Goal: Task Accomplishment & Management: Manage account settings

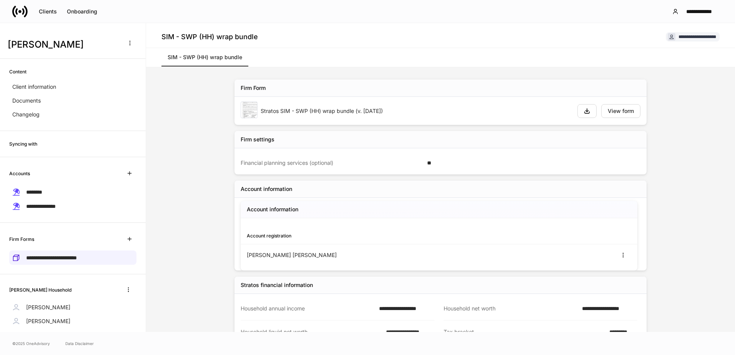
scroll to position [24, 0]
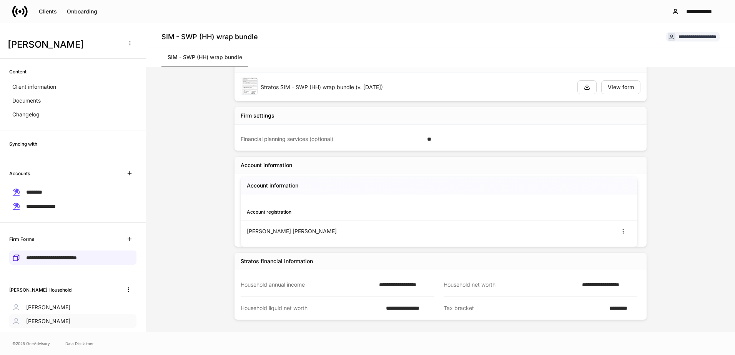
click at [59, 319] on p "Kristopher Rodriguez" at bounding box center [48, 321] width 44 height 8
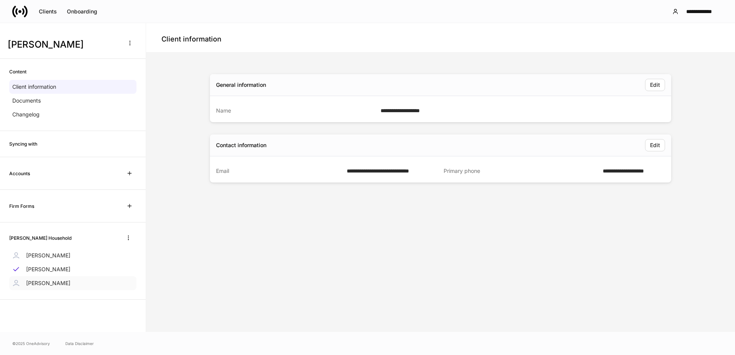
click at [59, 285] on p "Kristopher Rodriguez" at bounding box center [48, 283] width 44 height 8
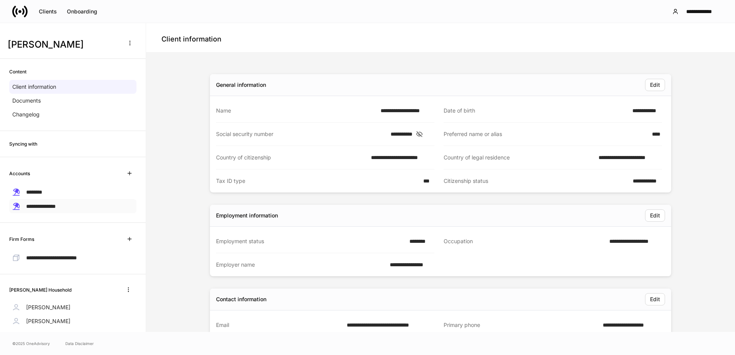
click at [47, 206] on span "**********" at bounding box center [41, 206] width 30 height 5
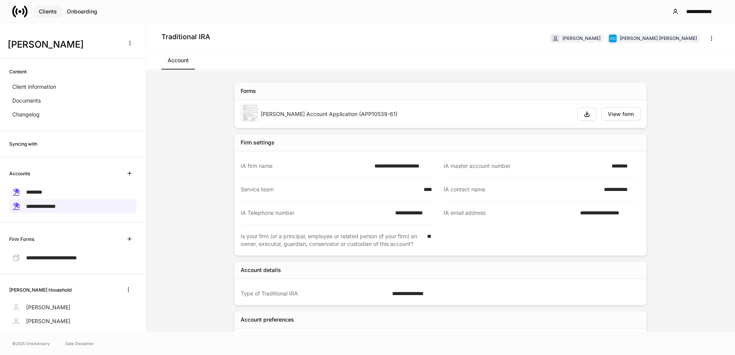
click at [54, 10] on div "Clients" at bounding box center [48, 11] width 18 height 5
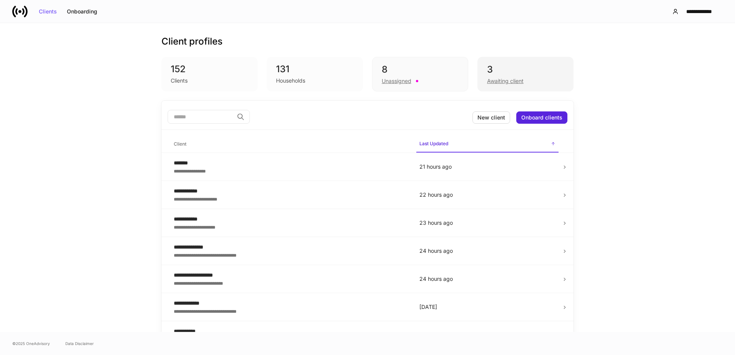
click at [525, 64] on div "3" at bounding box center [525, 69] width 77 height 12
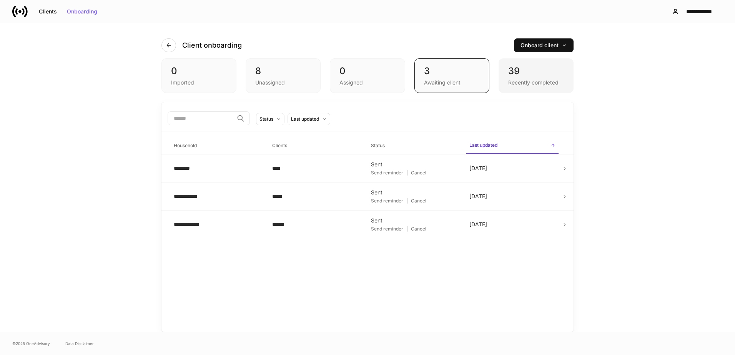
click at [518, 82] on div "Recently completed" at bounding box center [533, 83] width 50 height 8
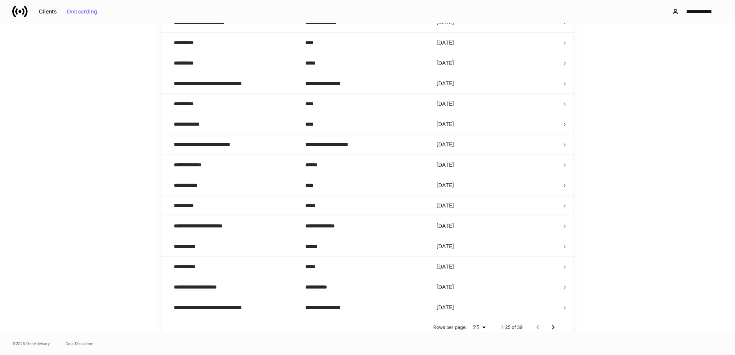
scroll to position [351, 0]
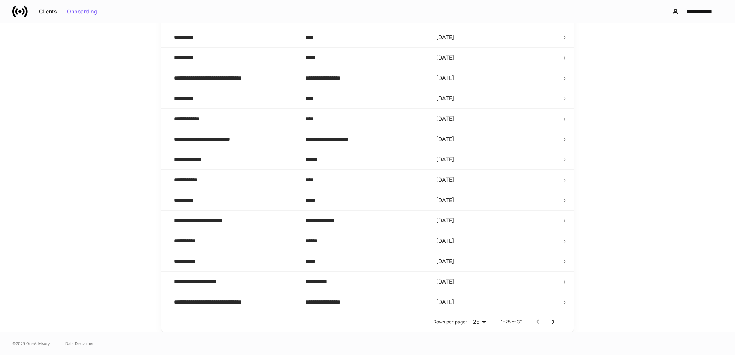
click at [550, 322] on icon "Go to next page" at bounding box center [552, 321] width 9 height 9
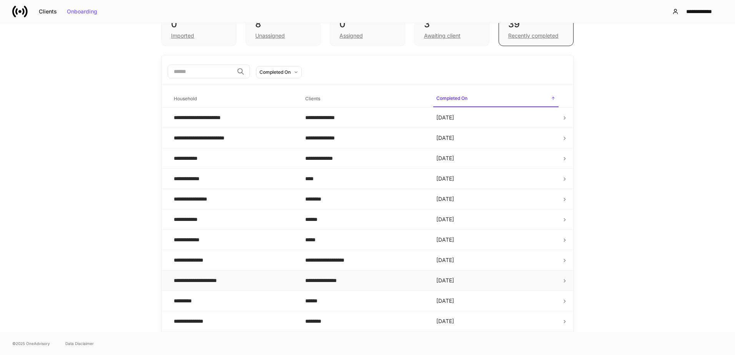
scroll to position [127, 0]
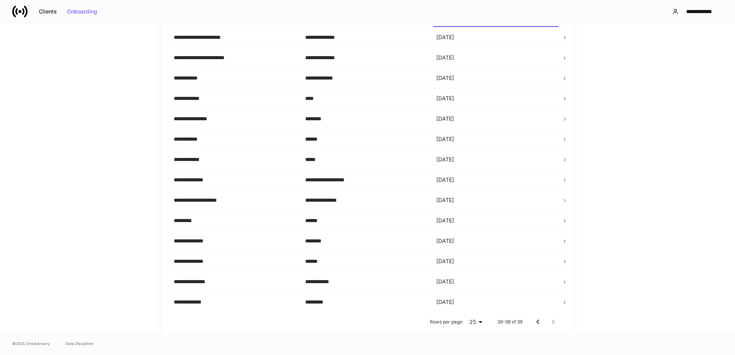
click at [538, 320] on icon "Go to previous page" at bounding box center [537, 321] width 9 height 9
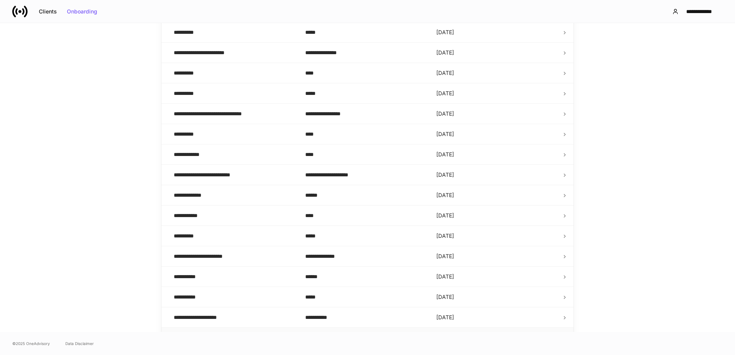
scroll to position [351, 0]
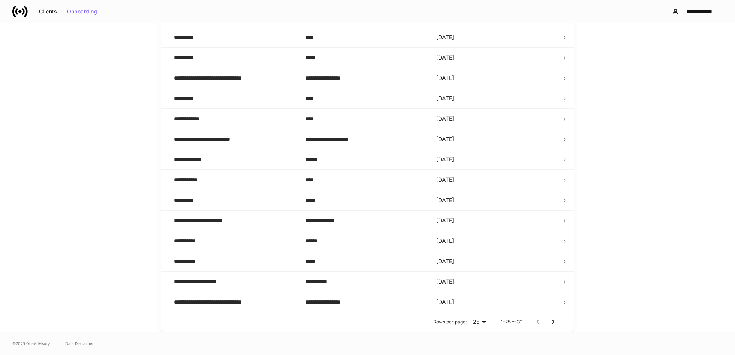
click at [548, 319] on icon "Go to next page" at bounding box center [552, 321] width 9 height 9
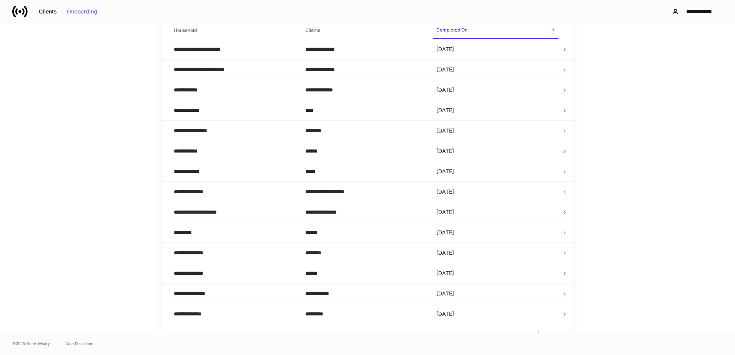
scroll to position [127, 0]
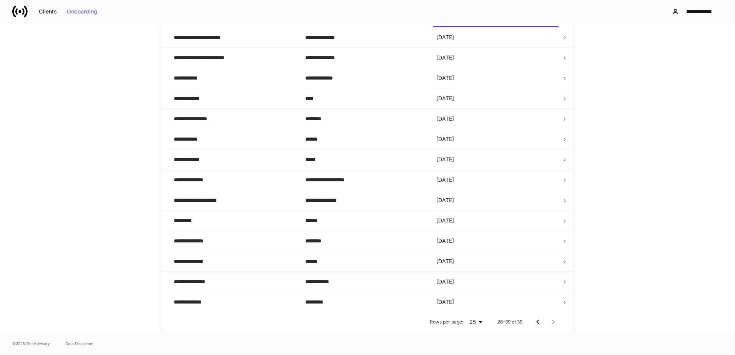
click at [553, 321] on div at bounding box center [545, 321] width 31 height 15
click at [551, 323] on div at bounding box center [545, 321] width 31 height 15
click at [533, 321] on icon "Go to previous page" at bounding box center [537, 321] width 9 height 9
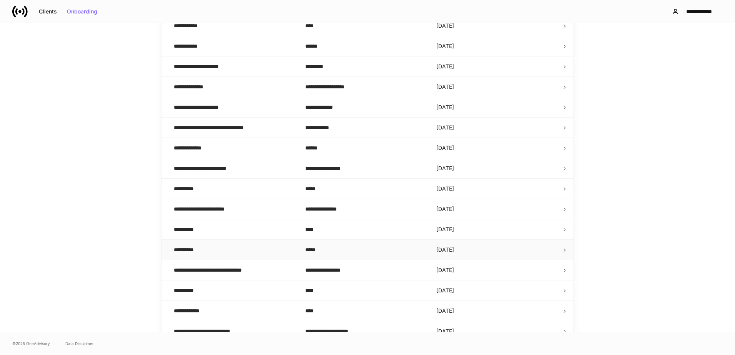
scroll to position [0, 0]
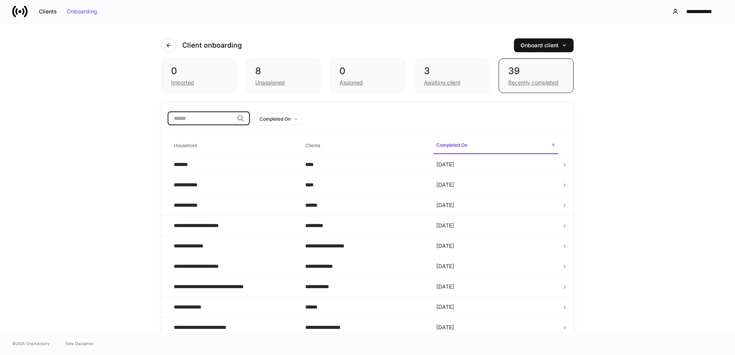
click at [190, 114] on input "search" at bounding box center [201, 118] width 66 height 14
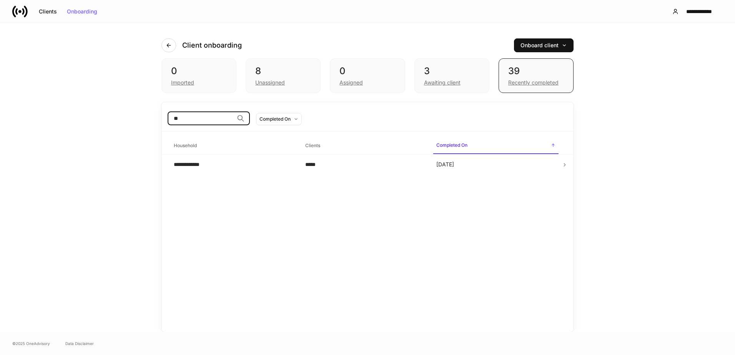
type input "*"
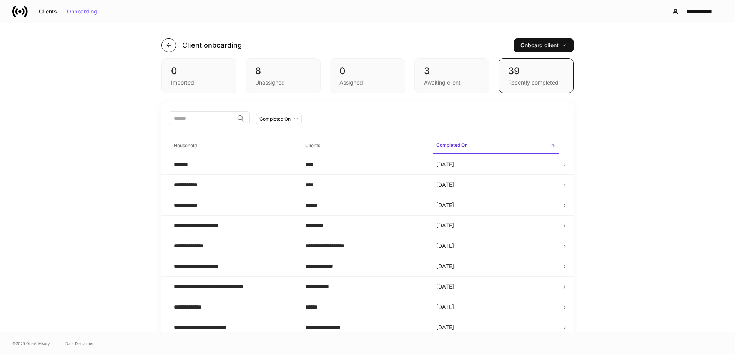
click at [166, 41] on button "button" at bounding box center [168, 45] width 15 height 14
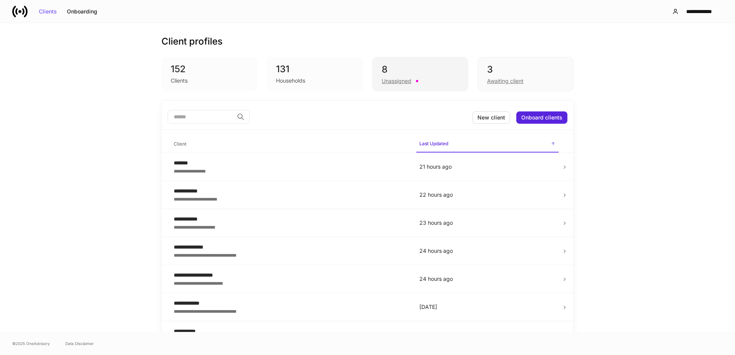
click at [458, 60] on div "8 Unassigned" at bounding box center [420, 74] width 96 height 35
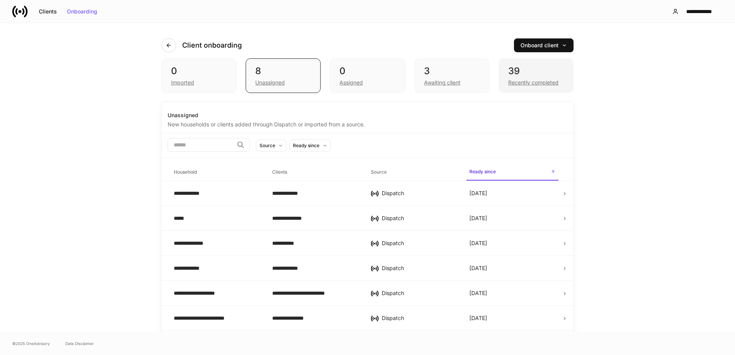
click at [521, 77] on div "39" at bounding box center [536, 71] width 56 height 12
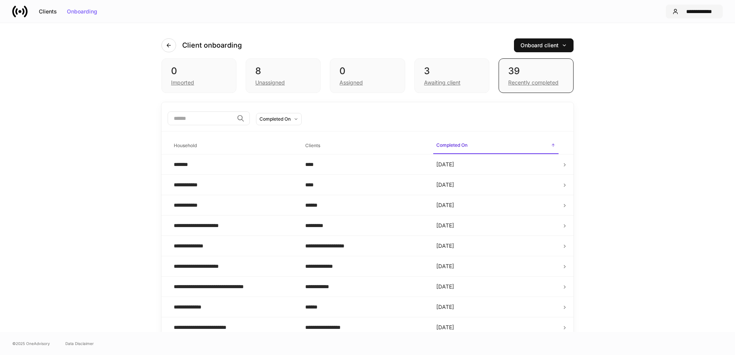
click at [690, 12] on div "**********" at bounding box center [698, 11] width 35 height 5
click at [60, 355] on div at bounding box center [367, 355] width 735 height 0
click at [54, 17] on button "Clients" at bounding box center [48, 11] width 28 height 12
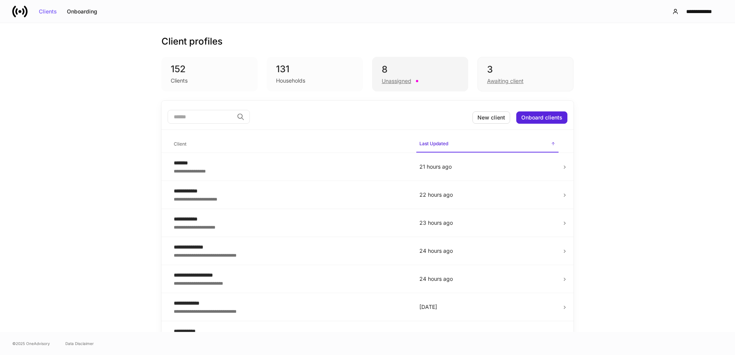
click at [416, 74] on div "8" at bounding box center [420, 69] width 77 height 12
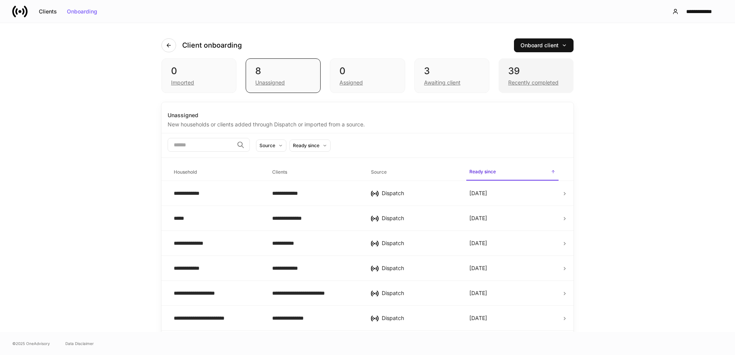
click at [515, 77] on div "39" at bounding box center [536, 71] width 56 height 12
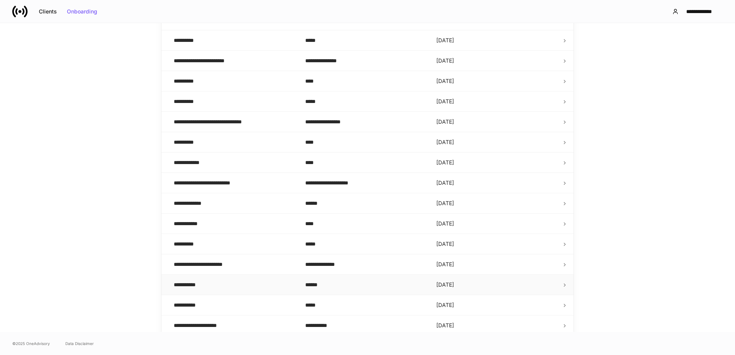
scroll to position [351, 0]
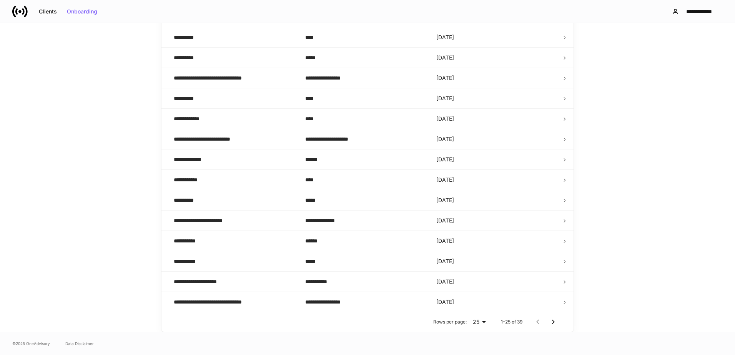
click at [553, 325] on icon "Go to next page" at bounding box center [552, 321] width 9 height 9
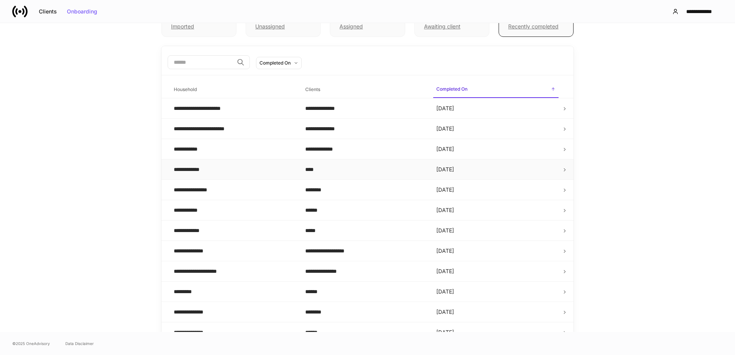
scroll to position [0, 0]
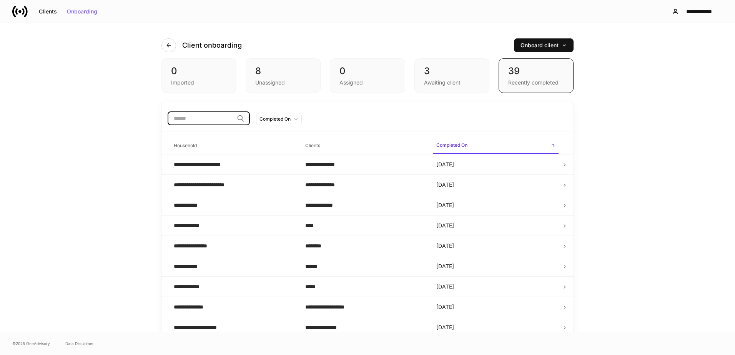
click at [211, 117] on input "search" at bounding box center [201, 118] width 66 height 14
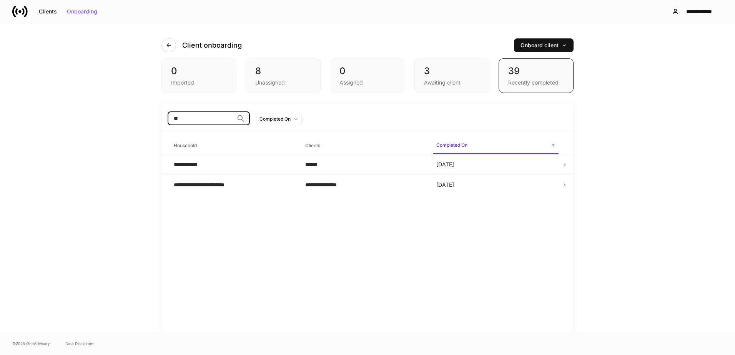
type input "*"
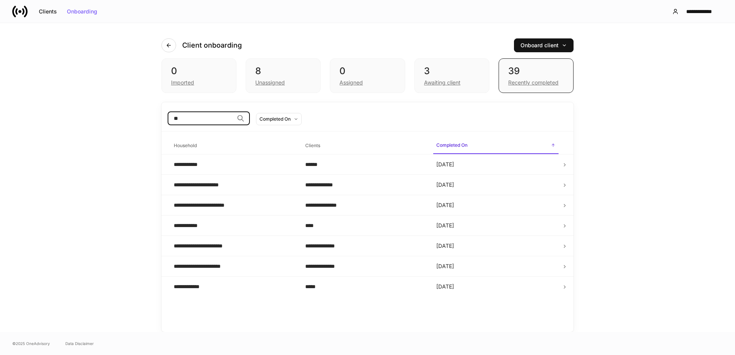
type input "*"
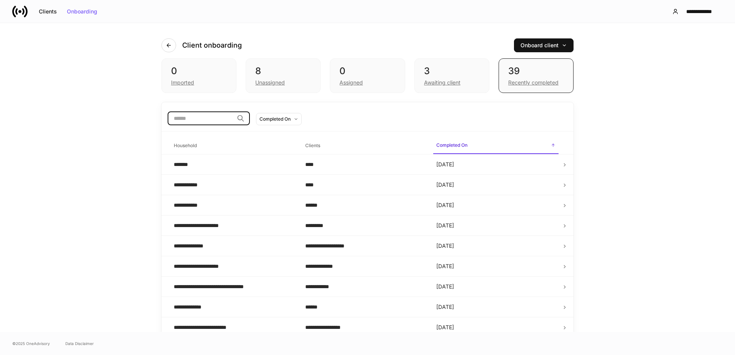
click at [667, 153] on div "**********" at bounding box center [367, 177] width 735 height 309
drag, startPoint x: 666, startPoint y: 106, endPoint x: 662, endPoint y: 70, distance: 35.6
click at [662, 70] on div "**********" at bounding box center [367, 177] width 735 height 309
click at [38, 14] on button "Clients" at bounding box center [48, 11] width 28 height 12
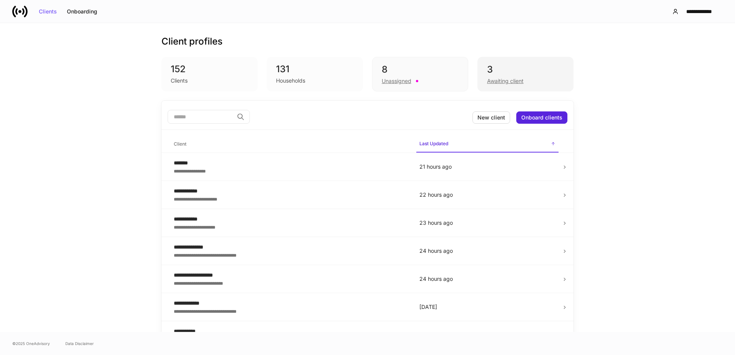
click at [514, 76] on div "Awaiting client" at bounding box center [525, 80] width 77 height 9
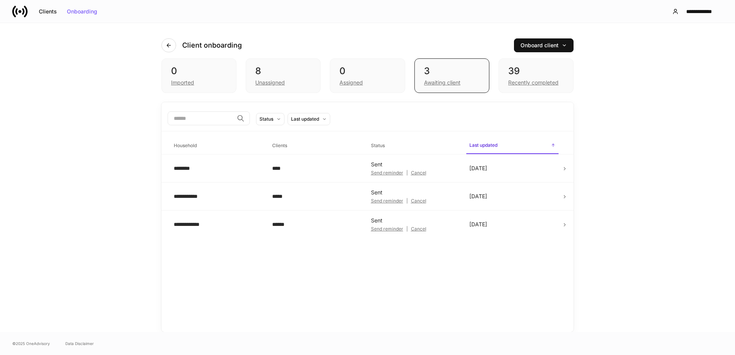
click at [514, 76] on div "39" at bounding box center [536, 71] width 56 height 12
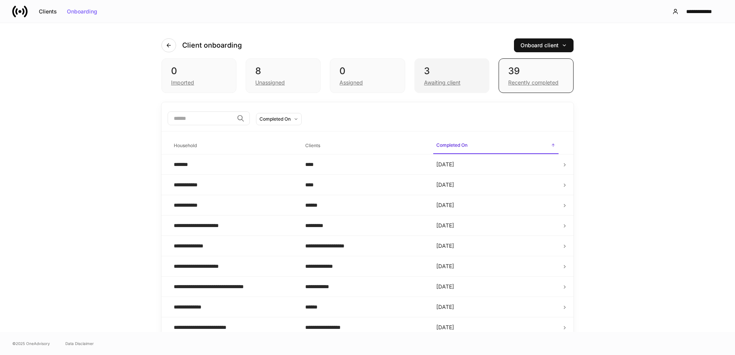
click at [440, 76] on div "3" at bounding box center [452, 71] width 56 height 12
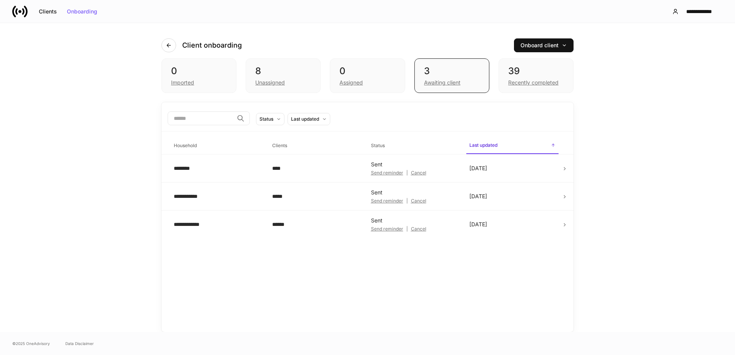
click at [329, 78] on div "0 Imported 8 Unassigned 0 Assigned 3 Awaiting client 39 Recently completed" at bounding box center [367, 75] width 412 height 35
click at [354, 75] on div "0" at bounding box center [367, 71] width 56 height 12
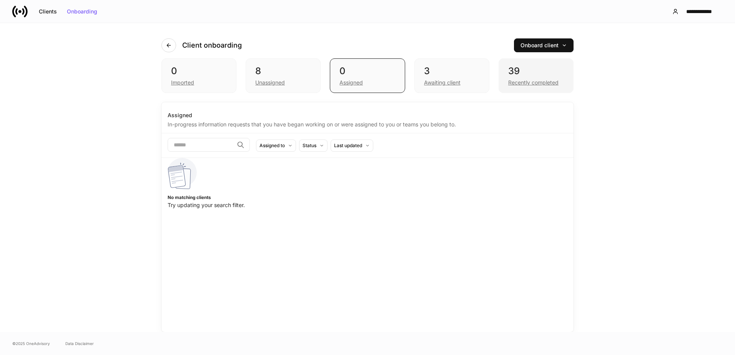
click at [510, 77] on div "Recently completed" at bounding box center [536, 81] width 56 height 9
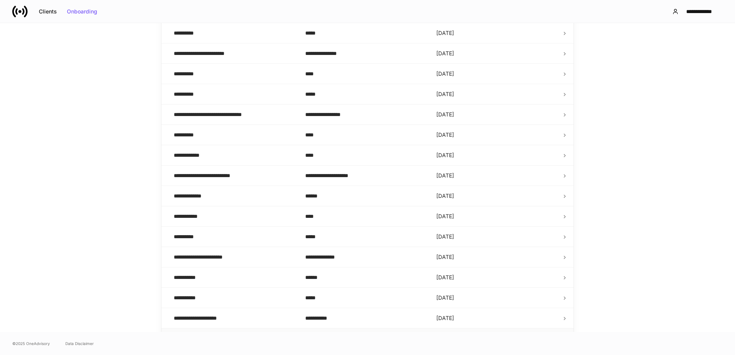
scroll to position [351, 0]
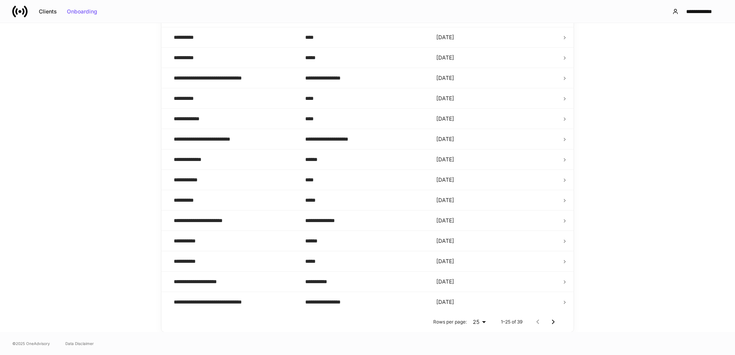
click at [552, 322] on icon "Go to next page" at bounding box center [552, 321] width 9 height 9
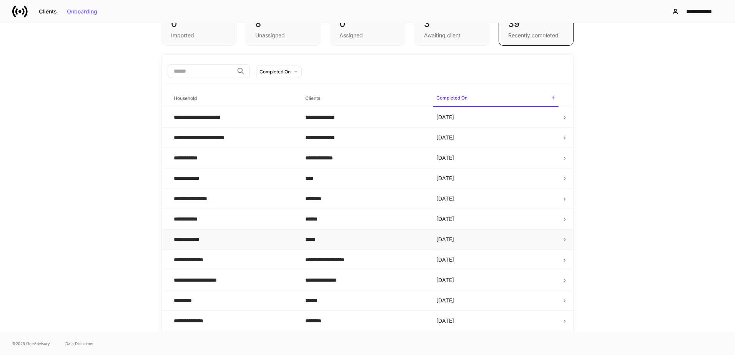
scroll to position [0, 0]
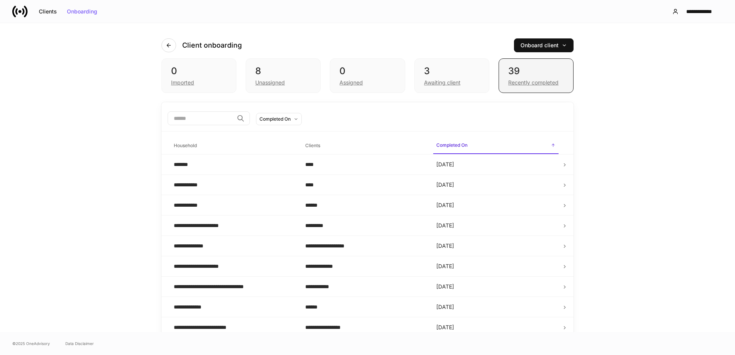
click at [533, 83] on div "Recently completed" at bounding box center [533, 83] width 50 height 8
click at [161, 45] on button "button" at bounding box center [168, 45] width 15 height 14
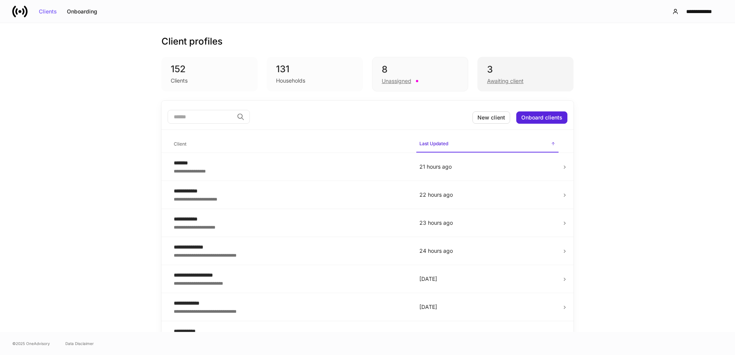
click at [494, 74] on div "3" at bounding box center [525, 69] width 77 height 12
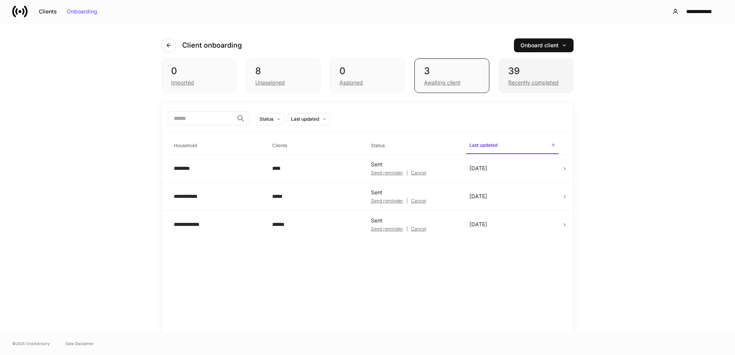
click at [549, 78] on div "Recently completed" at bounding box center [536, 81] width 56 height 9
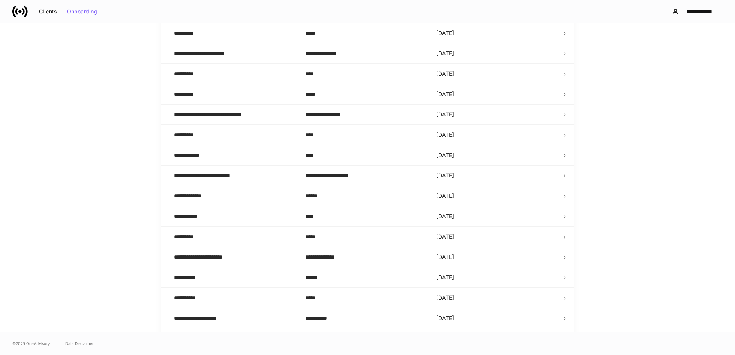
scroll to position [351, 0]
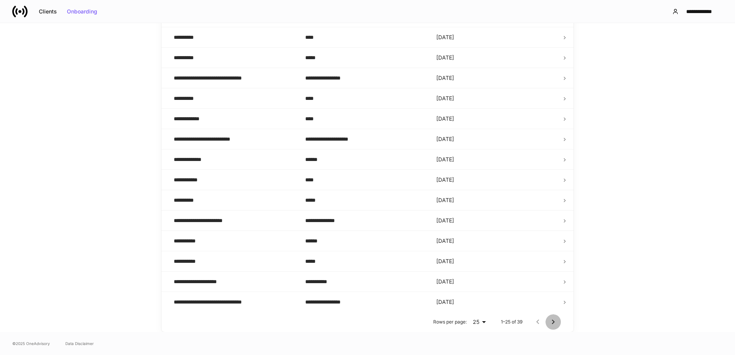
click at [551, 321] on icon "Go to next page" at bounding box center [552, 321] width 9 height 9
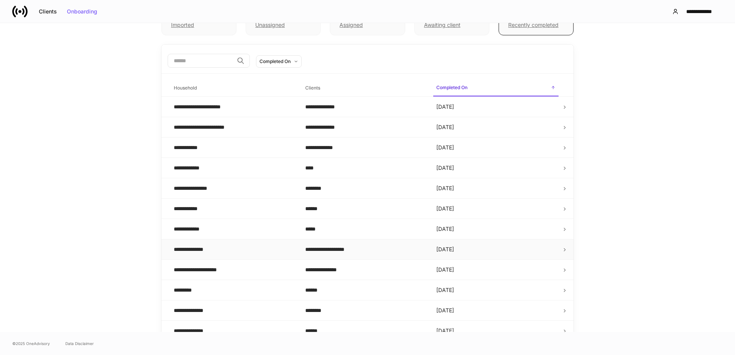
scroll to position [127, 0]
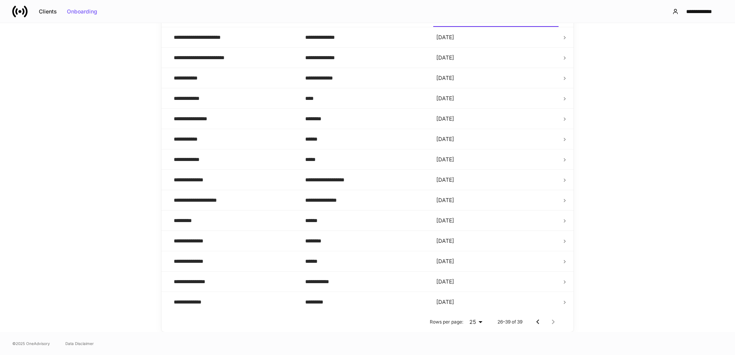
click at [548, 320] on div at bounding box center [545, 321] width 31 height 15
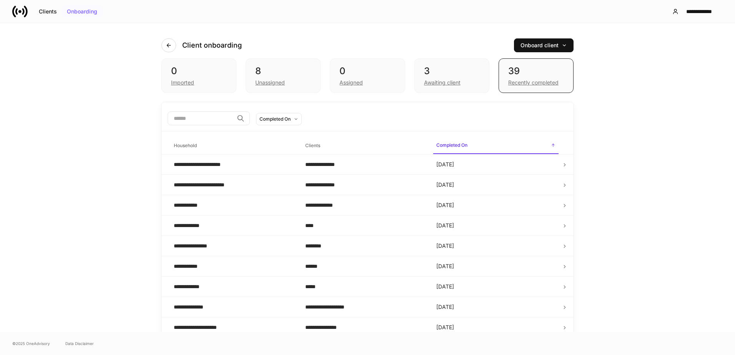
click at [85, 12] on div "Onboarding" at bounding box center [82, 11] width 30 height 5
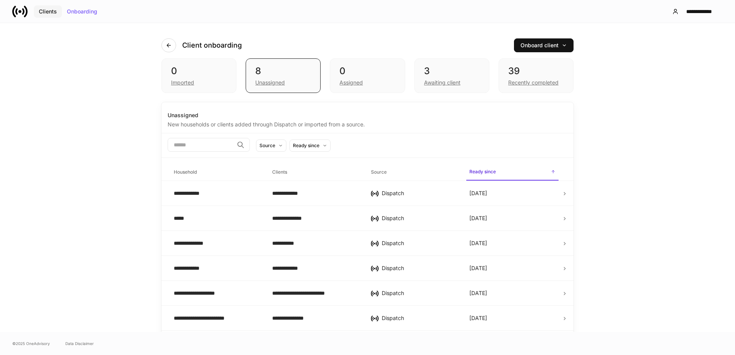
click at [46, 11] on div "Clients" at bounding box center [48, 11] width 18 height 5
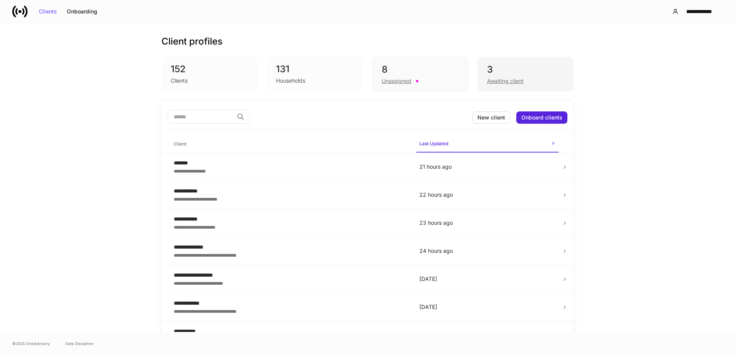
click at [504, 62] on div "3 Awaiting client" at bounding box center [525, 74] width 96 height 35
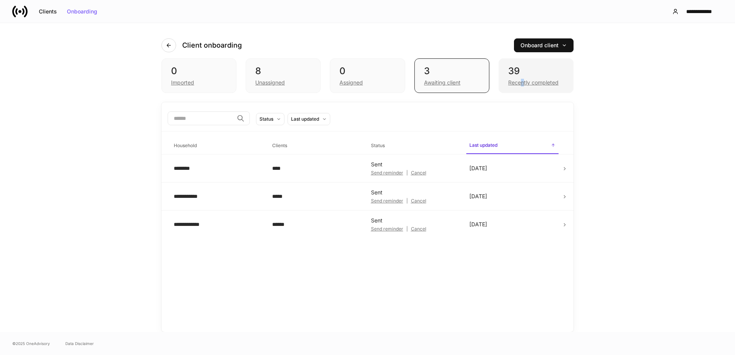
click at [523, 78] on div "Recently completed" at bounding box center [536, 81] width 56 height 9
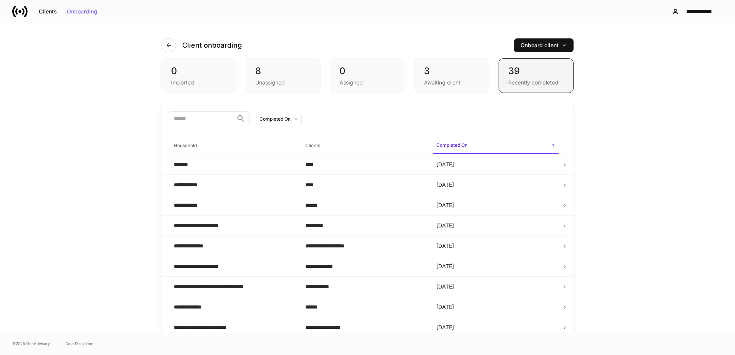
drag, startPoint x: 523, startPoint y: 78, endPoint x: 535, endPoint y: 86, distance: 14.6
click at [535, 86] on div "39 Recently completed" at bounding box center [535, 75] width 75 height 35
click at [535, 81] on div "Recently completed" at bounding box center [533, 83] width 50 height 8
click at [508, 67] on div "39" at bounding box center [536, 71] width 56 height 12
drag, startPoint x: 508, startPoint y: 67, endPoint x: 603, endPoint y: 100, distance: 101.2
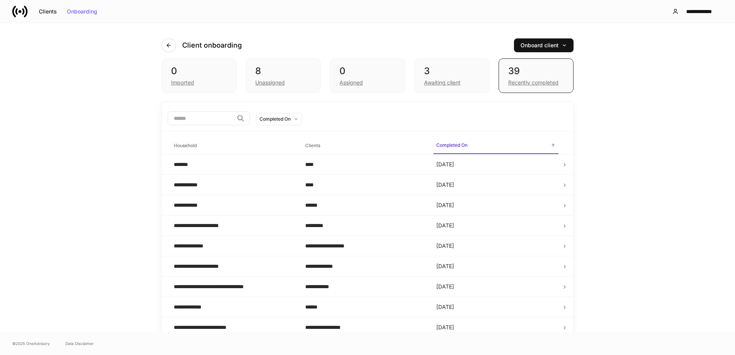
click at [603, 101] on div "**********" at bounding box center [367, 177] width 735 height 309
click at [698, 9] on div "**********" at bounding box center [698, 11] width 35 height 5
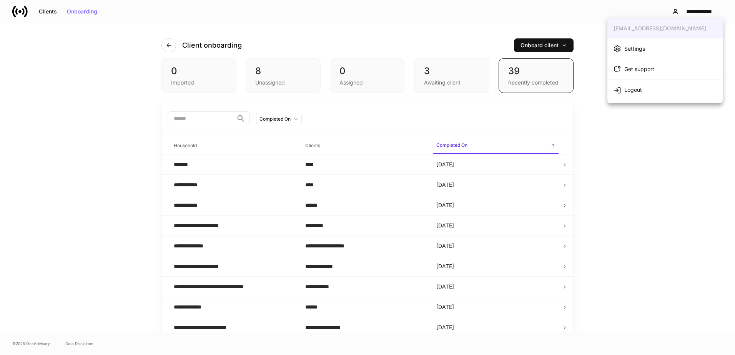
click at [656, 47] on li "Settings" at bounding box center [664, 48] width 115 height 20
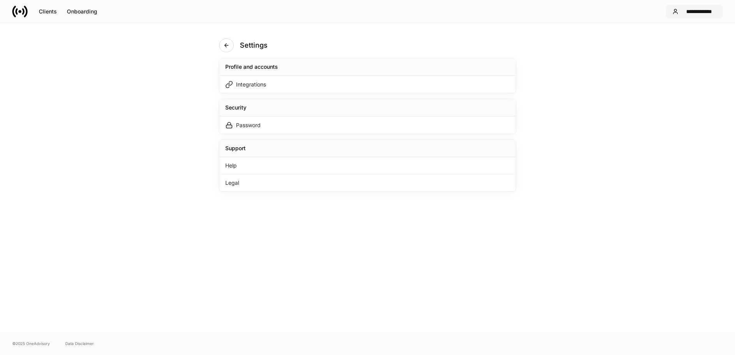
click at [713, 9] on div "**********" at bounding box center [698, 11] width 35 height 5
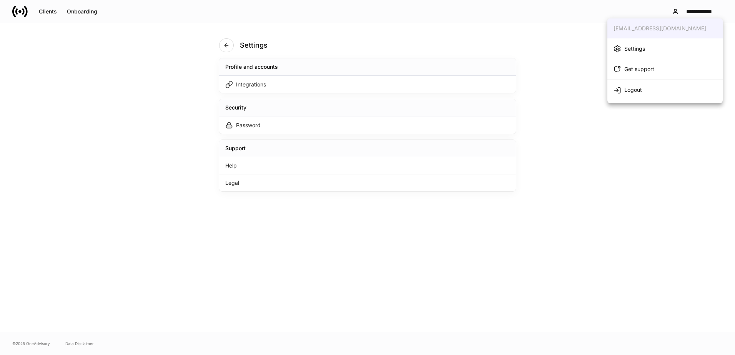
click at [556, 18] on div at bounding box center [367, 177] width 735 height 355
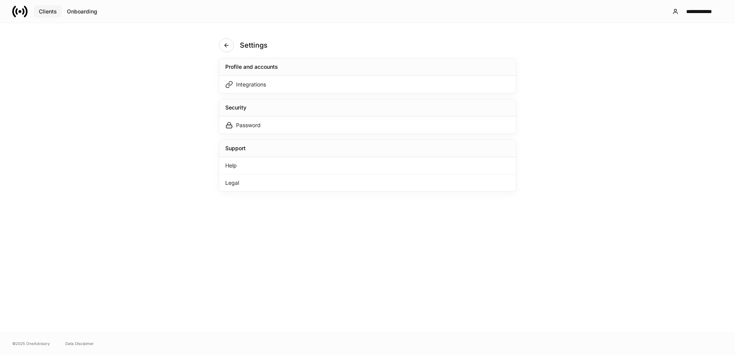
click at [45, 12] on div "Clients" at bounding box center [48, 11] width 18 height 5
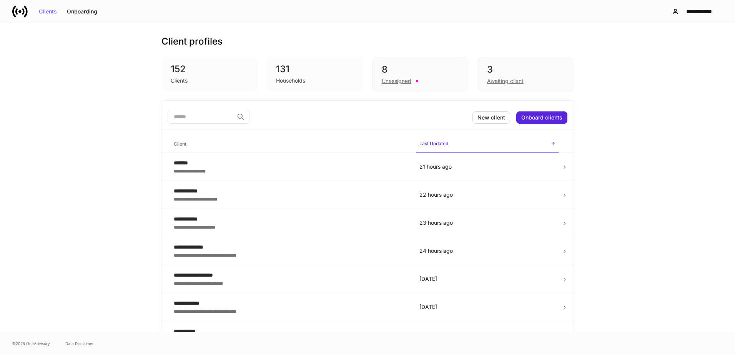
click at [18, 9] on icon at bounding box center [19, 11] width 15 height 15
click at [42, 10] on div "Clients" at bounding box center [48, 11] width 18 height 5
click at [73, 12] on div "Onboarding" at bounding box center [82, 11] width 30 height 5
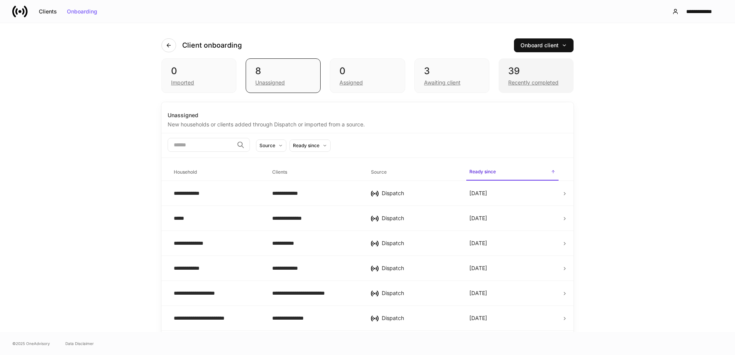
click at [540, 75] on div "39" at bounding box center [536, 71] width 56 height 12
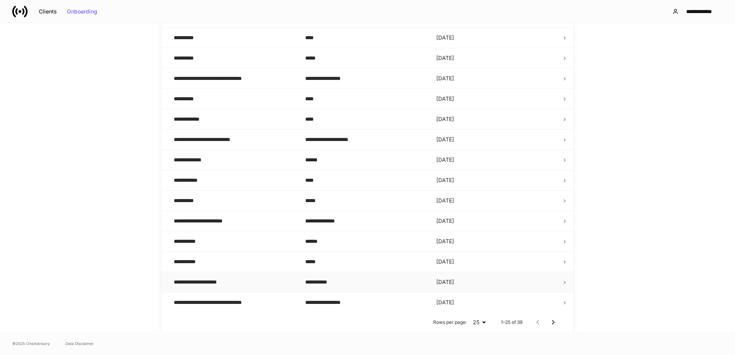
scroll to position [351, 0]
click at [548, 322] on icon "Go to next page" at bounding box center [552, 321] width 9 height 9
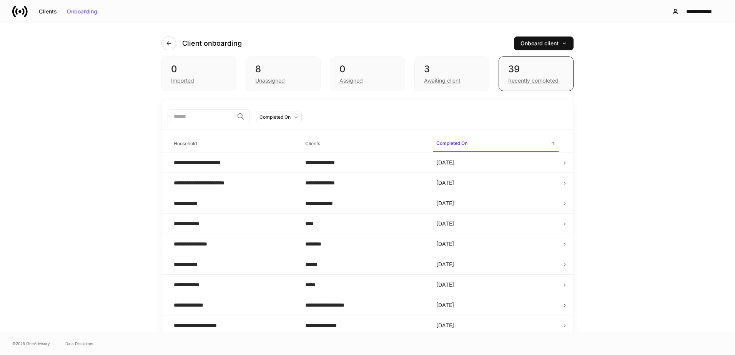
scroll to position [0, 0]
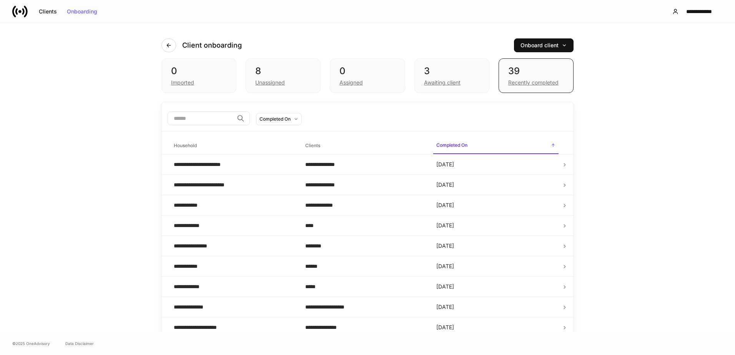
drag, startPoint x: 0, startPoint y: 161, endPoint x: 20, endPoint y: 156, distance: 20.1
click at [1, 161] on div "**********" at bounding box center [367, 177] width 735 height 309
click at [62, 147] on div "**********" at bounding box center [367, 177] width 735 height 309
drag, startPoint x: 68, startPoint y: 145, endPoint x: 57, endPoint y: 115, distance: 31.1
click at [57, 115] on div "**********" at bounding box center [367, 177] width 735 height 309
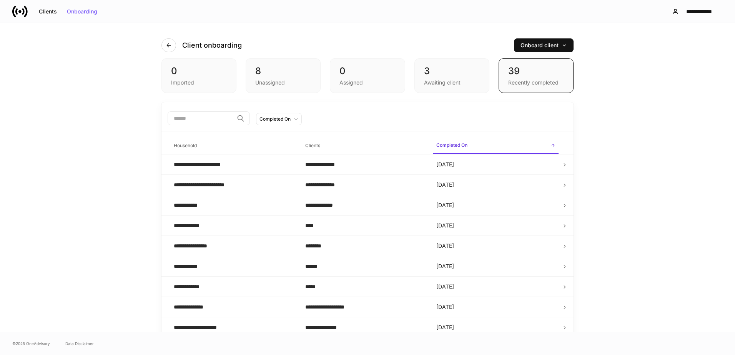
click at [215, 44] on h4 "Client onboarding" at bounding box center [212, 45] width 60 height 9
click at [50, 16] on button "Clients" at bounding box center [48, 11] width 28 height 12
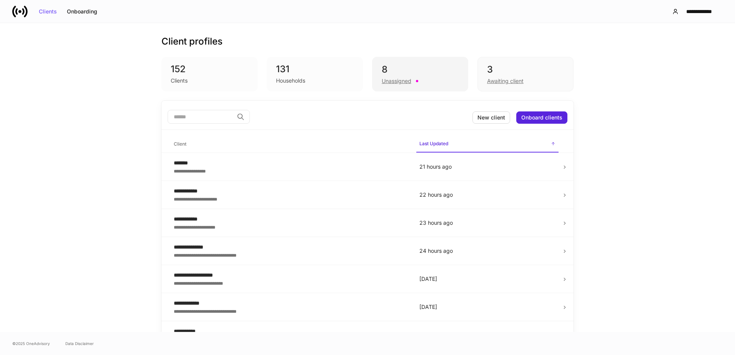
click at [399, 75] on div "8" at bounding box center [420, 69] width 77 height 12
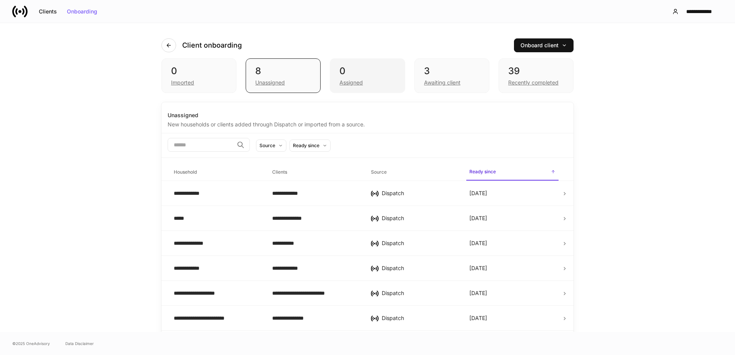
click at [389, 71] on div "0" at bounding box center [367, 71] width 56 height 12
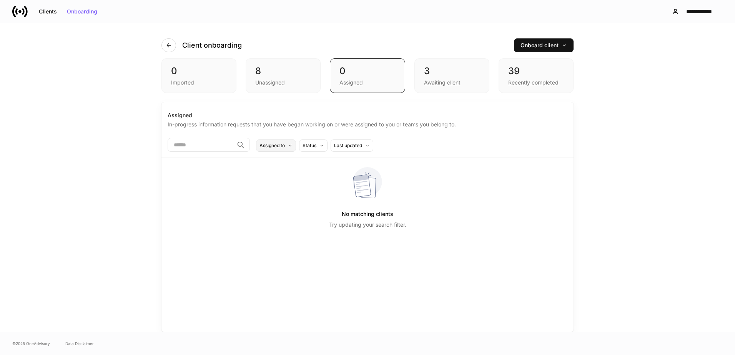
click at [285, 145] on div "Assigned to" at bounding box center [271, 145] width 25 height 7
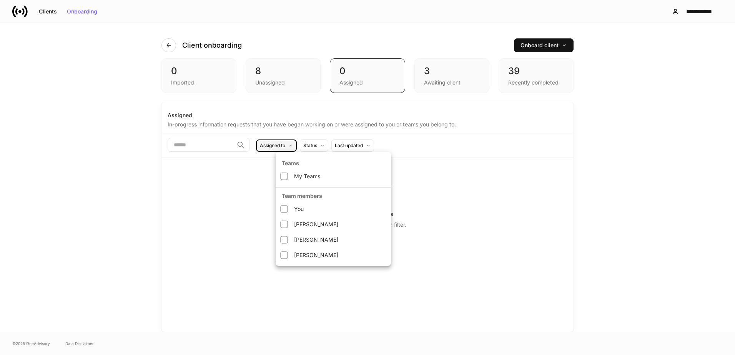
click at [297, 145] on div at bounding box center [367, 177] width 735 height 355
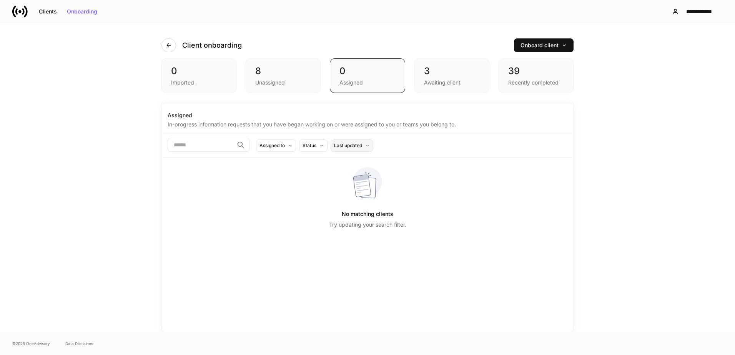
click at [362, 145] on div "Last updated" at bounding box center [348, 145] width 28 height 7
click at [379, 145] on div at bounding box center [367, 177] width 735 height 355
click at [456, 119] on div "In-progress information requests that you have began working on or were assigne…" at bounding box center [368, 123] width 400 height 9
click at [450, 74] on div "3" at bounding box center [452, 71] width 56 height 12
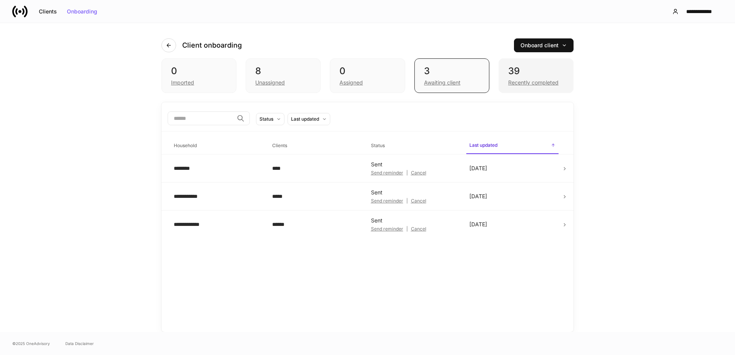
click at [517, 78] on div "Recently completed" at bounding box center [536, 81] width 56 height 9
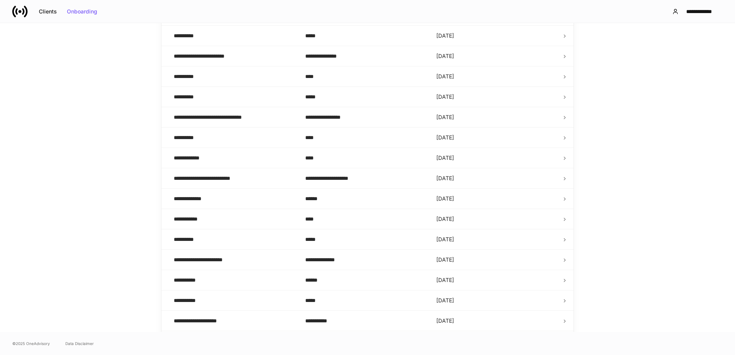
scroll to position [351, 0]
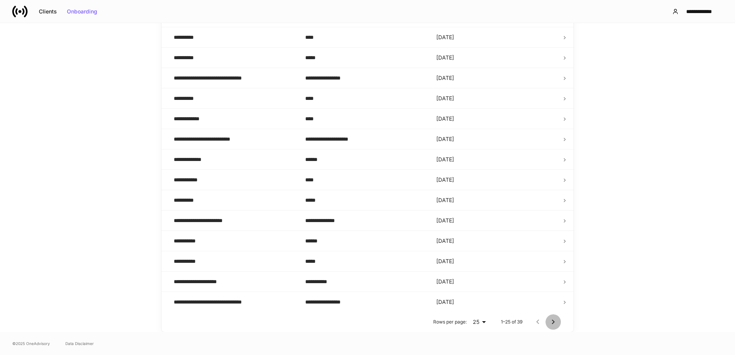
click at [552, 324] on icon "Go to next page" at bounding box center [553, 322] width 3 height 5
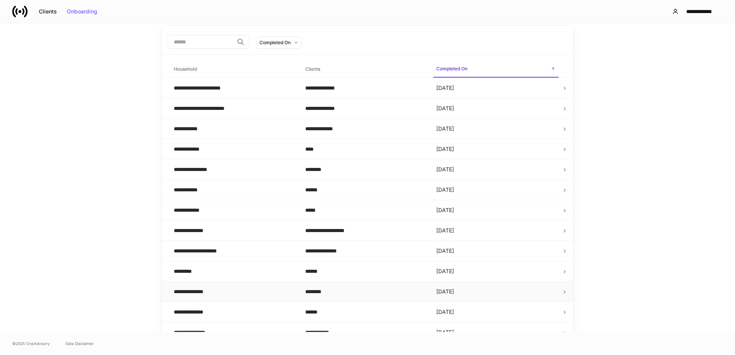
scroll to position [127, 0]
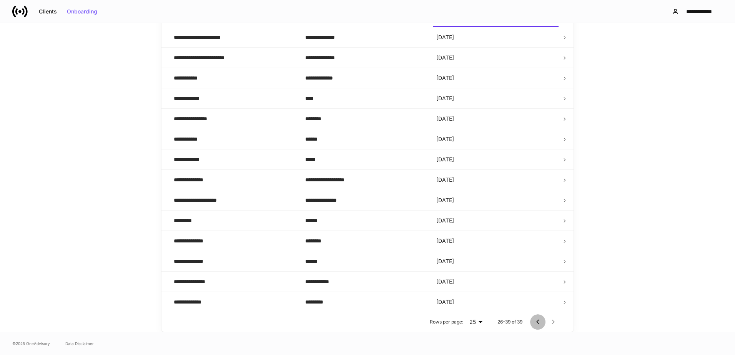
click at [533, 323] on icon "Go to previous page" at bounding box center [537, 321] width 9 height 9
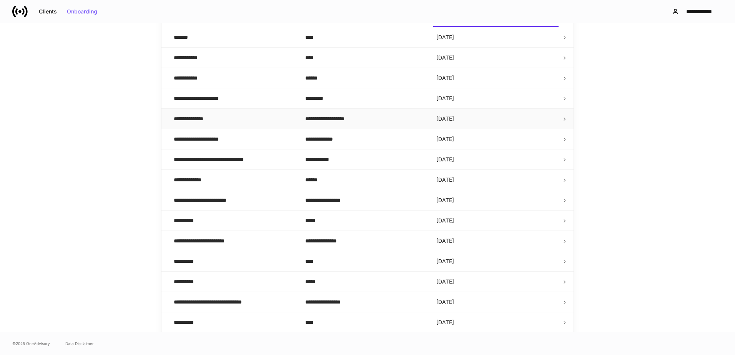
click at [254, 117] on div "**********" at bounding box center [233, 119] width 119 height 8
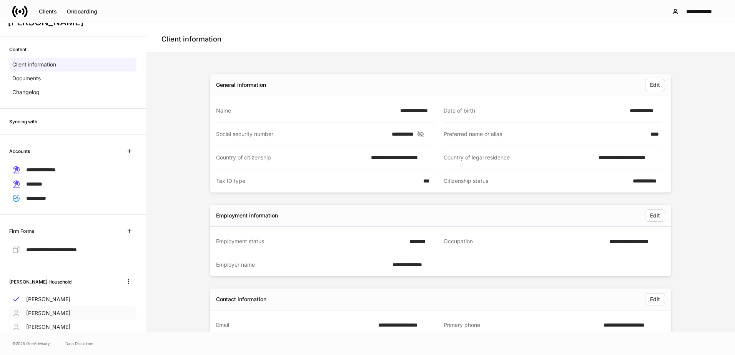
scroll to position [45, 0]
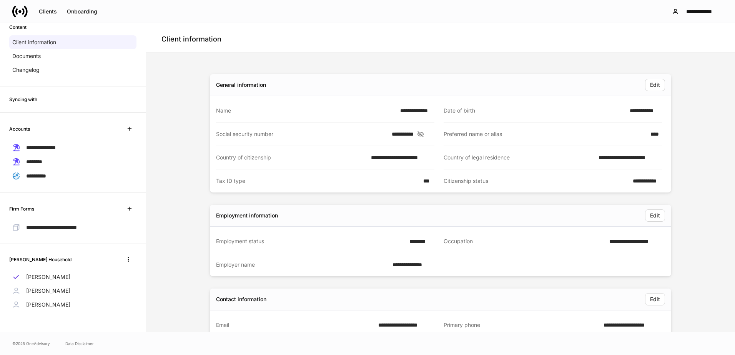
click at [60, 289] on p "Kristopher Rodriguez" at bounding box center [48, 291] width 44 height 8
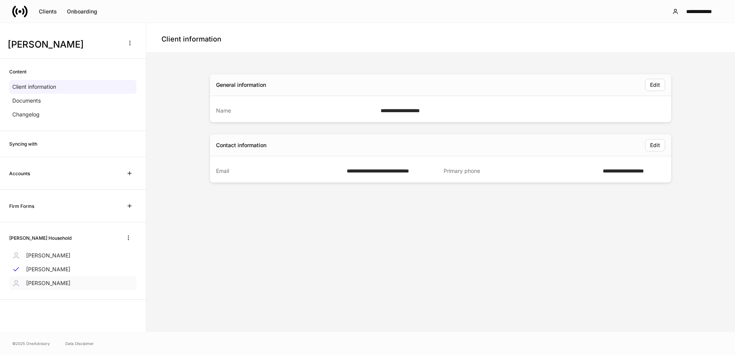
click at [60, 284] on p "Kristopher Rodriguez" at bounding box center [48, 283] width 44 height 8
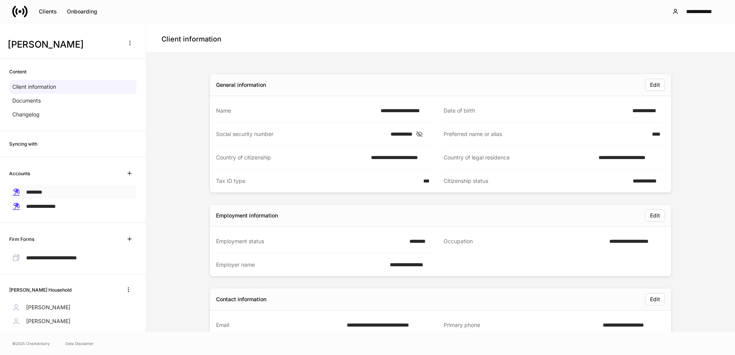
click at [35, 194] on span "********" at bounding box center [34, 191] width 16 height 5
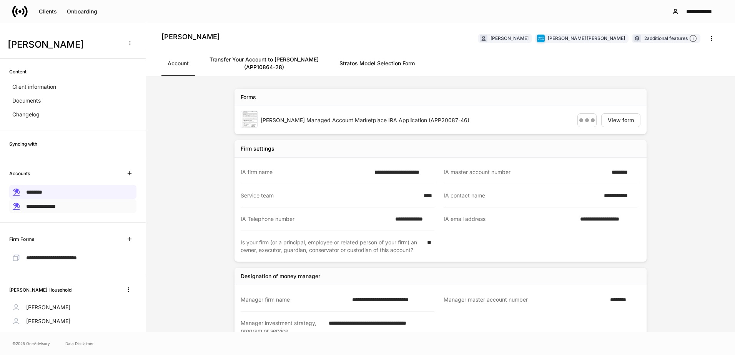
click at [37, 205] on span "**********" at bounding box center [41, 206] width 30 height 5
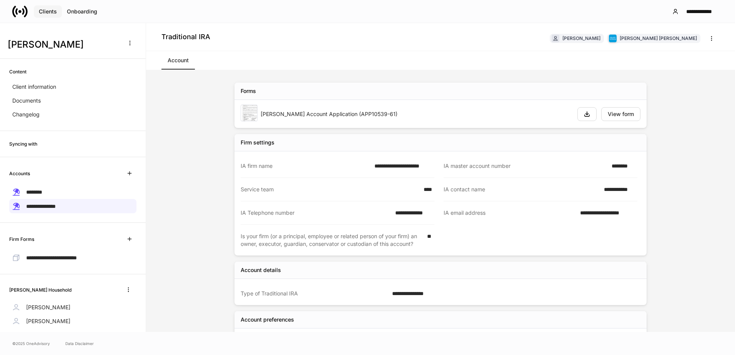
click at [40, 11] on div "Clients" at bounding box center [48, 11] width 18 height 5
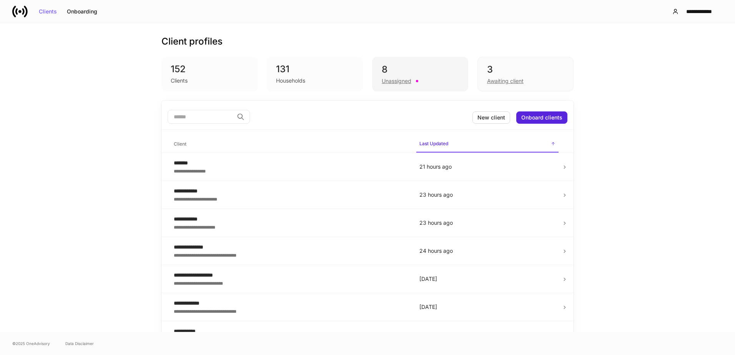
click at [408, 75] on div "8" at bounding box center [420, 69] width 77 height 12
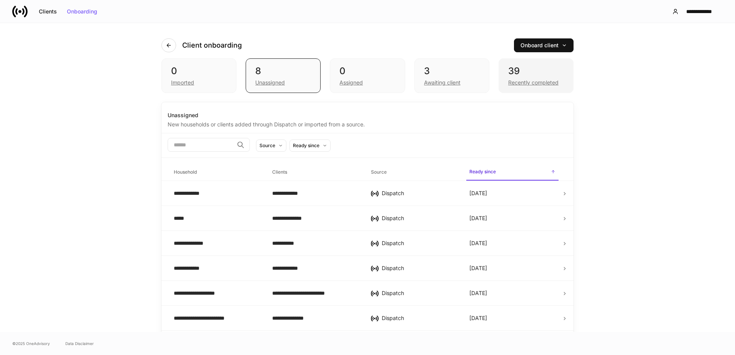
click at [518, 80] on div "Recently completed" at bounding box center [533, 83] width 50 height 8
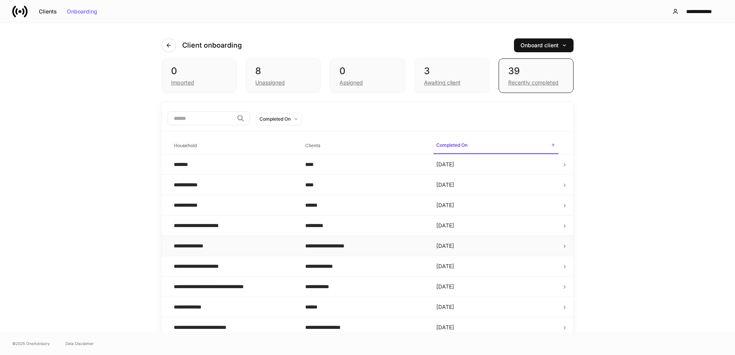
click at [208, 246] on div "**********" at bounding box center [194, 246] width 40 height 8
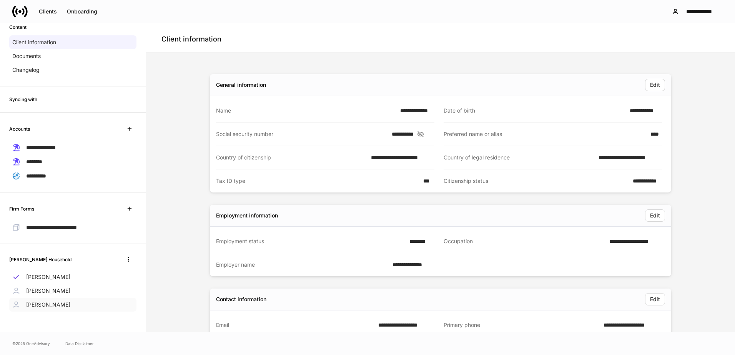
click at [47, 301] on p "Kristopher Rodriguez" at bounding box center [48, 305] width 44 height 8
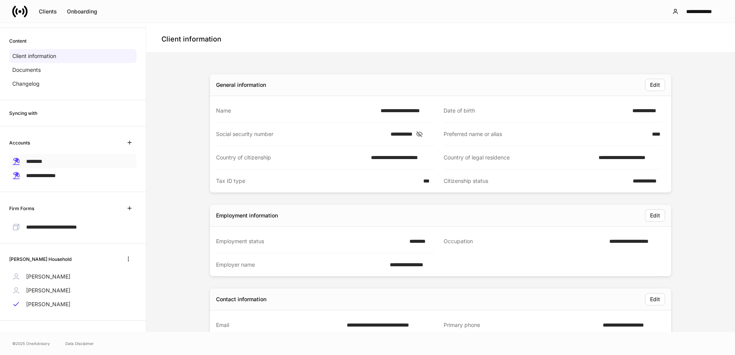
click at [42, 162] on span "********" at bounding box center [34, 161] width 16 height 5
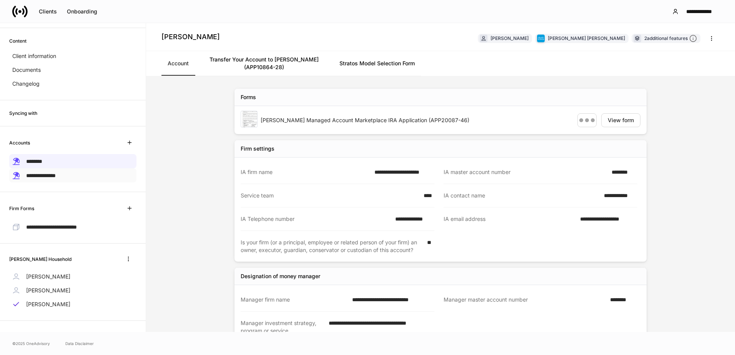
click at [47, 174] on span "**********" at bounding box center [41, 175] width 30 height 5
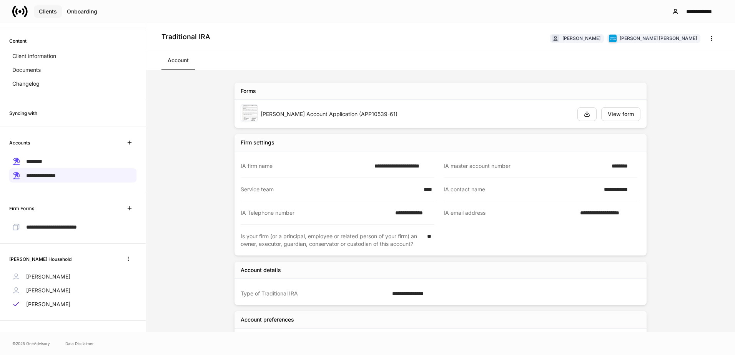
click at [38, 11] on button "Clients" at bounding box center [48, 11] width 28 height 12
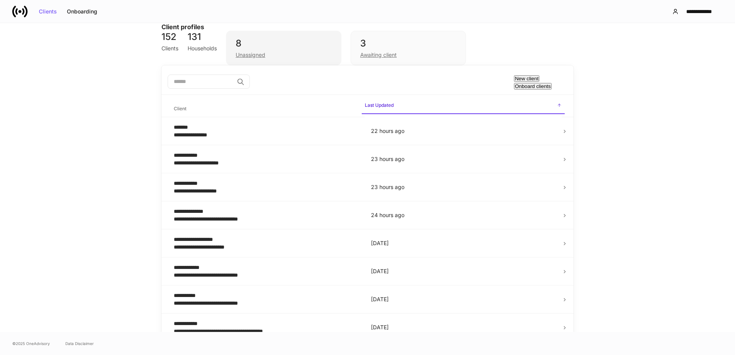
click at [332, 50] on div "8" at bounding box center [284, 43] width 96 height 12
